Goal: Find specific page/section: Find specific page/section

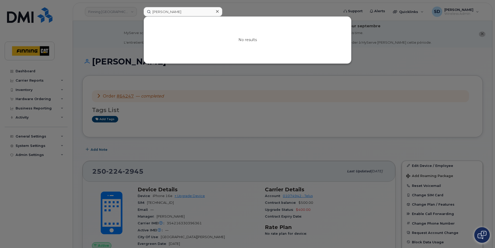
scroll to position [279, 0]
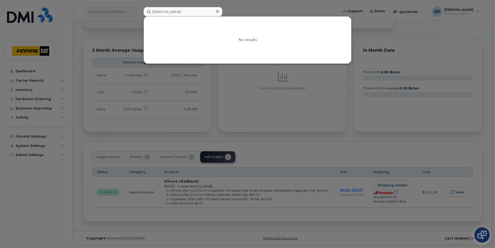
drag, startPoint x: 183, startPoint y: 11, endPoint x: 24, endPoint y: -8, distance: 160.1
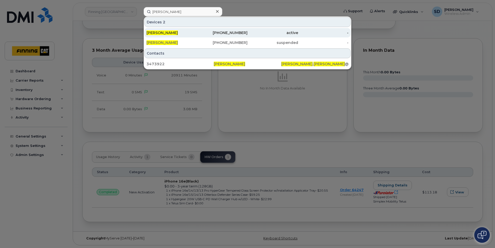
type input "[PERSON_NAME]"
click at [157, 31] on span "[PERSON_NAME]" at bounding box center [161, 32] width 31 height 5
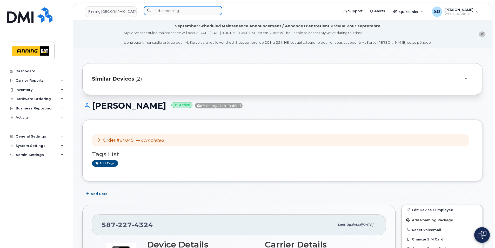
click at [166, 10] on input at bounding box center [183, 10] width 79 height 9
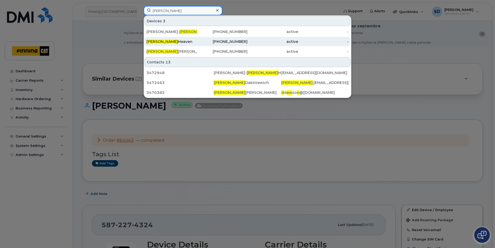
type input "[PERSON_NAME]"
click at [162, 43] on div "[PERSON_NAME] Heaven" at bounding box center [171, 41] width 51 height 5
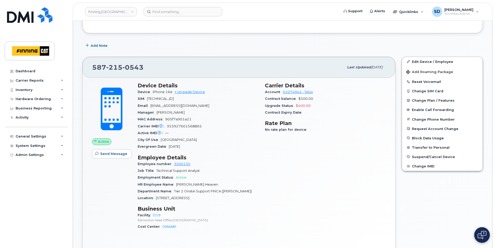
scroll to position [130, 0]
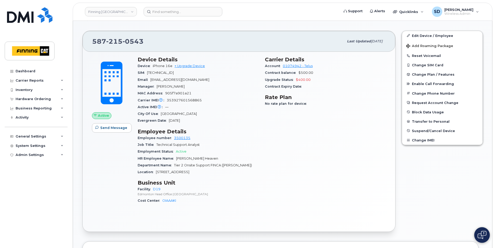
drag, startPoint x: 219, startPoint y: 173, endPoint x: 136, endPoint y: 172, distance: 83.1
click at [136, 172] on div "Device Details Device iPhone 16e + Upgrade Device SIM 8912230102357727258 Email…" at bounding box center [198, 132] width 127 height 158
drag, startPoint x: 136, startPoint y: 172, endPoint x: 142, endPoint y: 171, distance: 5.9
copy div "Location 6735 11 St. NE Calgary, AB T2E 7H9"
